Goal: Information Seeking & Learning: Learn about a topic

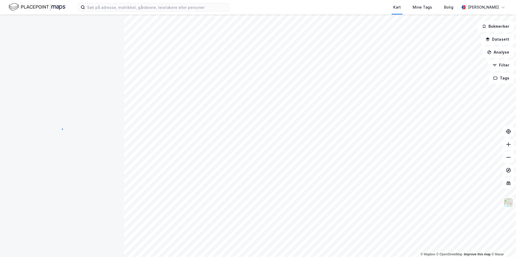
click at [156, 0] on html "Kart Mine Tags Bolig [PERSON_NAME] © Mapbox © OpenStreetMap Improve this map © …" at bounding box center [258, 128] width 516 height 257
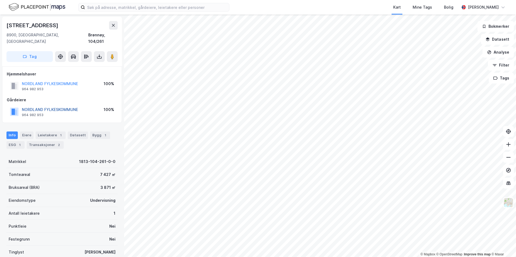
click at [0, 0] on button "NORDLAND FYLKESKOMMUNE" at bounding box center [0, 0] width 0 height 0
